Goal: Check status

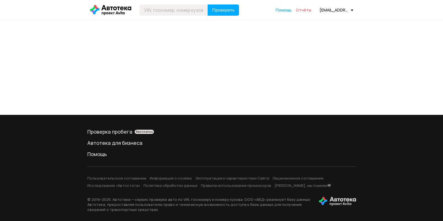
click at [305, 9] on span "Отчёты" at bounding box center [303, 9] width 15 height 5
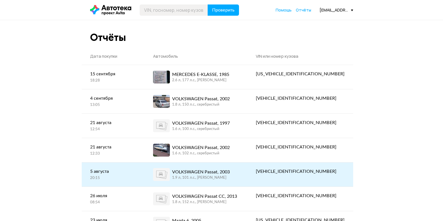
click at [239, 179] on div "VOLKSWAGEN Passat, 2003 1.9 л, 101 л.c., черный" at bounding box center [196, 174] width 86 height 13
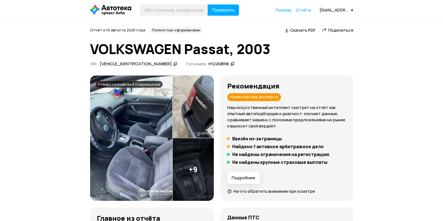
click at [145, 67] on div "WVWZZZ3BZ3E314401" at bounding box center [136, 64] width 72 height 6
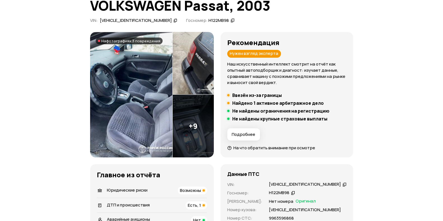
scroll to position [140, 0]
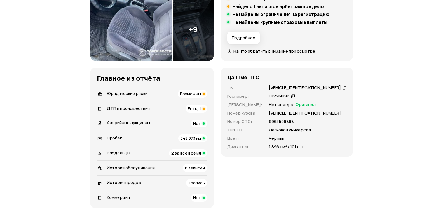
click at [232, 9] on h5 "Найдено 1 активное арбитражное дело" at bounding box center [277, 7] width 91 height 6
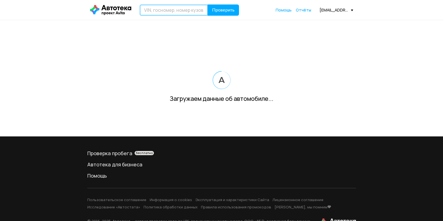
click at [181, 8] on input "text" at bounding box center [174, 9] width 68 height 11
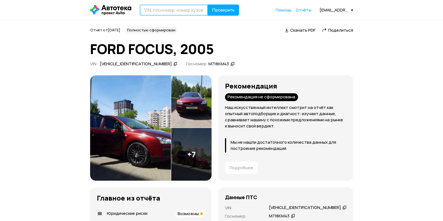
paste input "[US_VEHICLE_IDENTIFICATION_NUMBER]"
type input "[US_VEHICLE_IDENTIFICATION_NUMBER]"
click at [220, 14] on button "Проверить" at bounding box center [223, 9] width 31 height 11
